Goal: Communication & Community: Connect with others

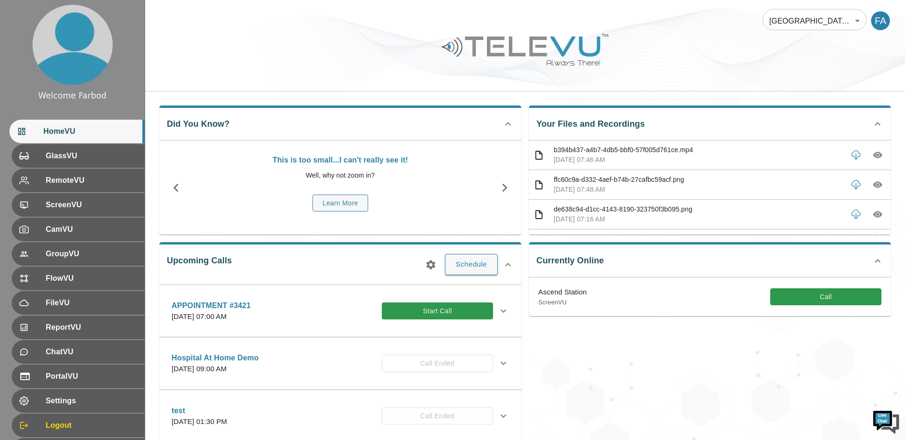
click at [807, 22] on body "Welcome Farbod HomeVU GlassVU RemoteVU ScreenVU CamVU GroupVU FlowVU FileVU Rep…" at bounding box center [452, 287] width 905 height 574
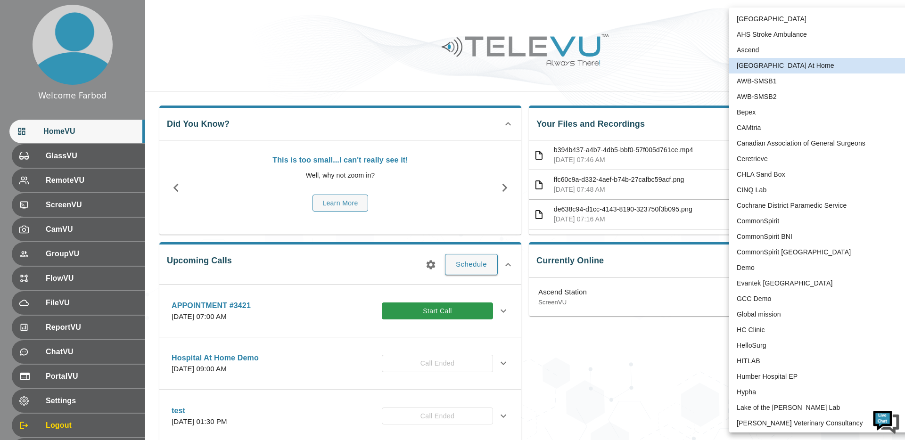
scroll to position [1884, 0]
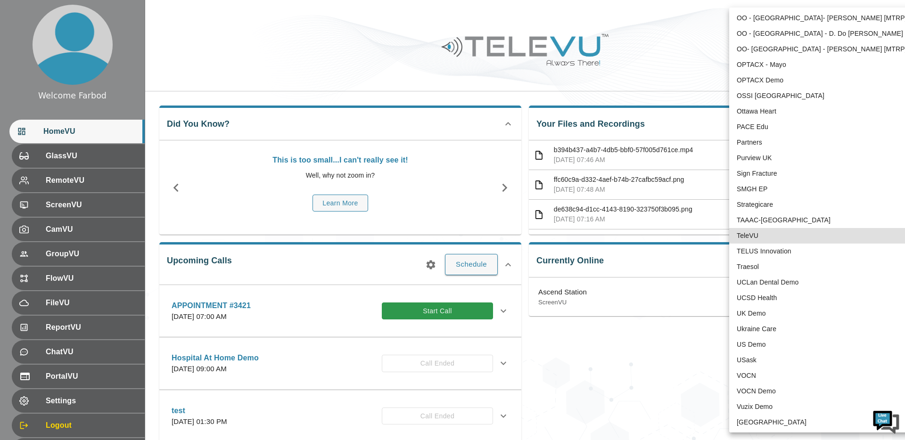
type input "1"
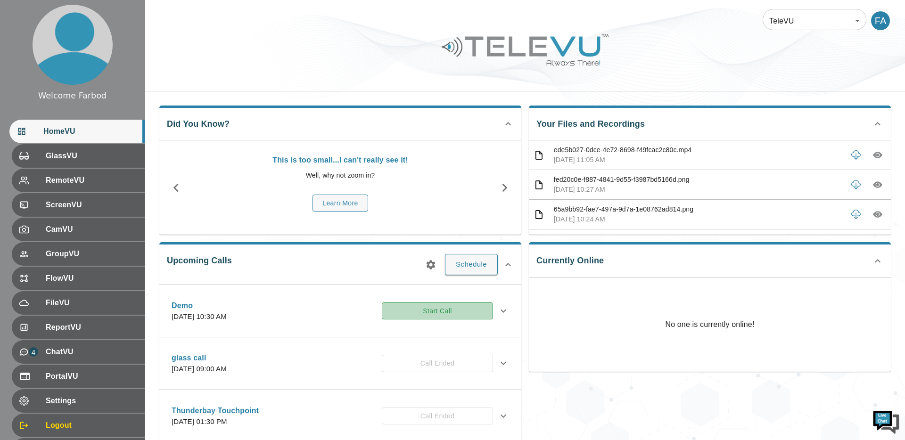
click at [410, 310] on button "Start Call" at bounding box center [437, 311] width 111 height 17
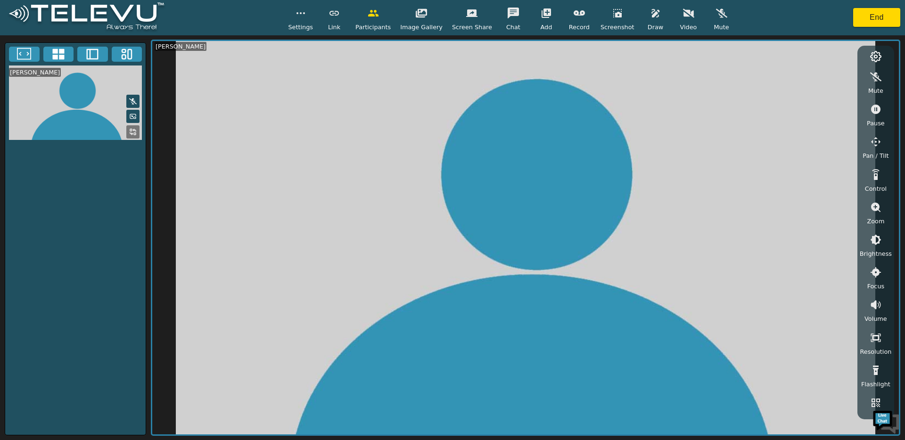
click at [52, 55] on icon at bounding box center [58, 54] width 14 height 14
